Goal: Communication & Community: Answer question/provide support

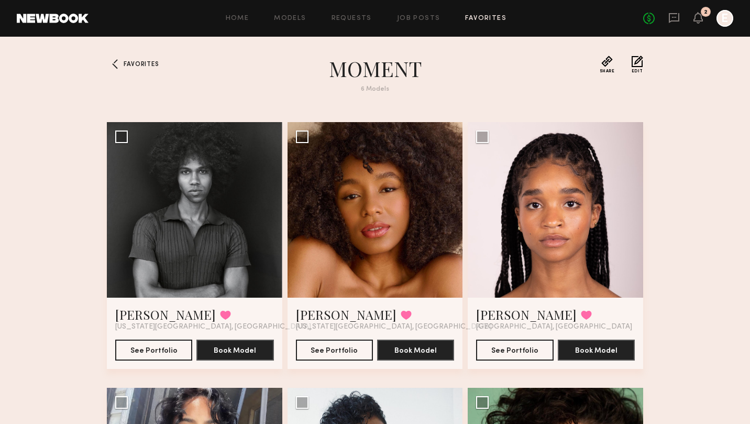
scroll to position [241, 0]
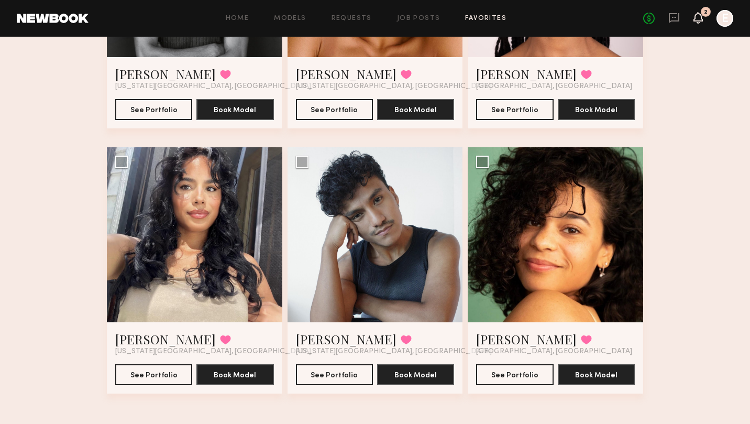
click at [695, 14] on icon at bounding box center [698, 18] width 9 height 12
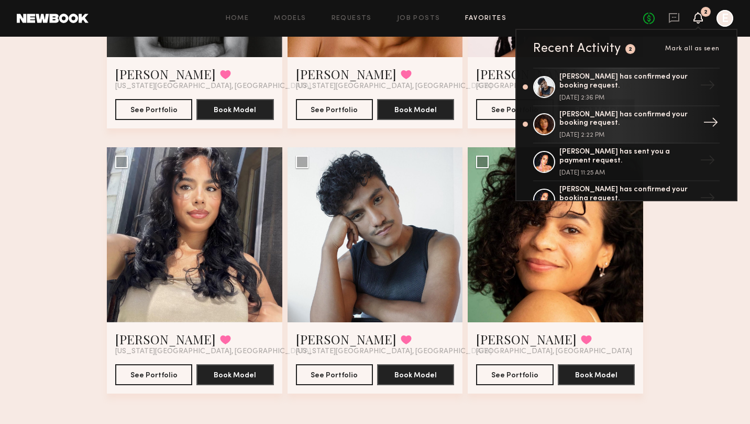
click at [650, 122] on div "[PERSON_NAME] has confirmed your booking request." at bounding box center [628, 120] width 136 height 18
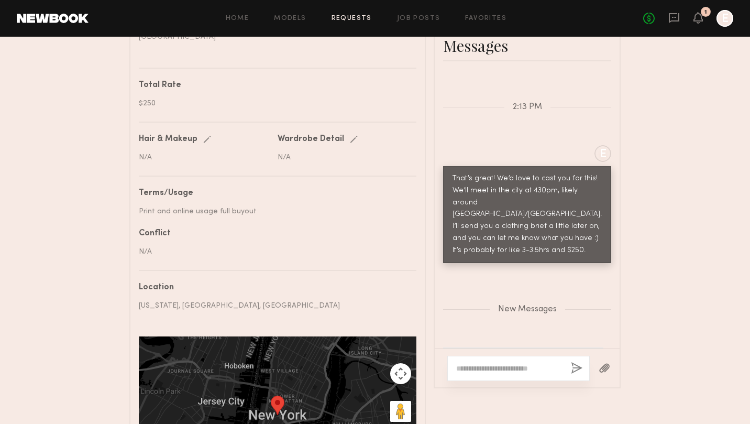
scroll to position [549, 0]
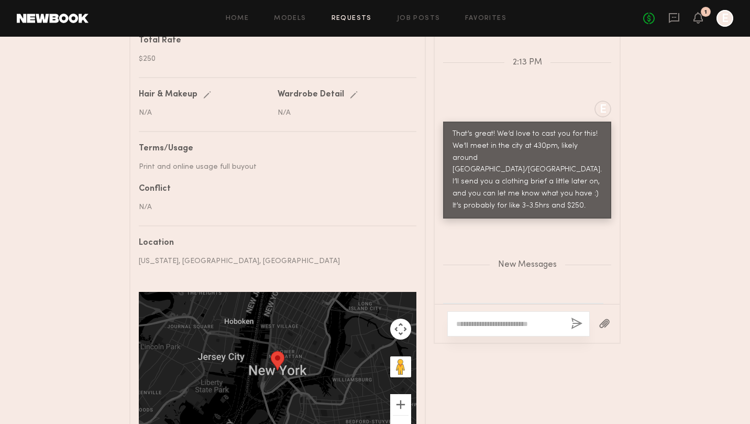
click at [505, 319] on textarea at bounding box center [509, 324] width 106 height 10
type textarea "**********"
drag, startPoint x: 507, startPoint y: 317, endPoint x: 414, endPoint y: 309, distance: 93.1
click at [417, 309] on div "Details Booked hours Start: [DATE] 4:30 PM End: [DATE] 8:00 PM Description Life…" at bounding box center [375, 105] width 492 height 708
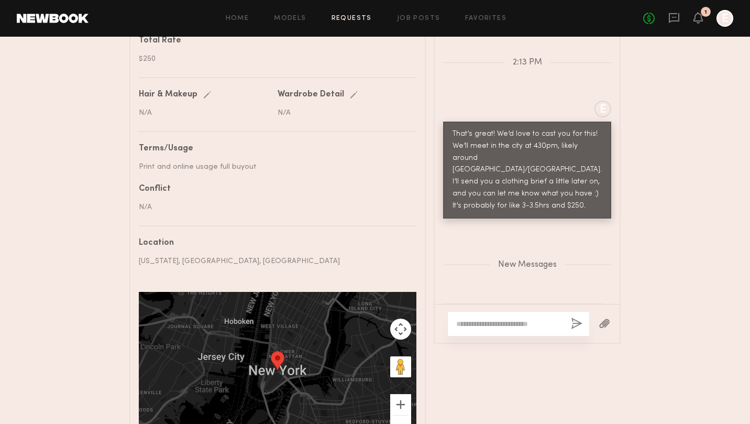
click at [608, 311] on div at bounding box center [605, 324] width 30 height 26
click at [498, 319] on textarea at bounding box center [509, 324] width 106 height 10
